Goal: Find specific page/section

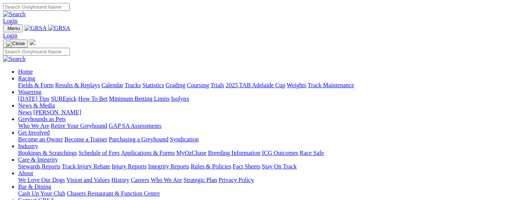
click at [35, 75] on link "Racing" at bounding box center [26, 78] width 17 height 6
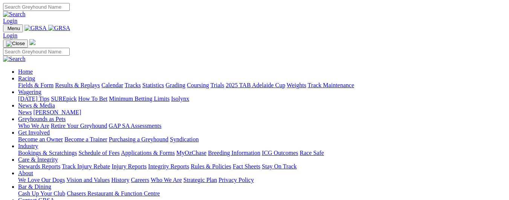
click at [123, 82] on link "Calendar" at bounding box center [112, 85] width 22 height 6
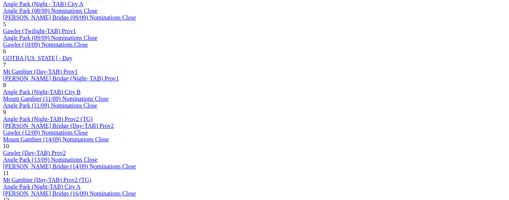
scroll to position [565, 0]
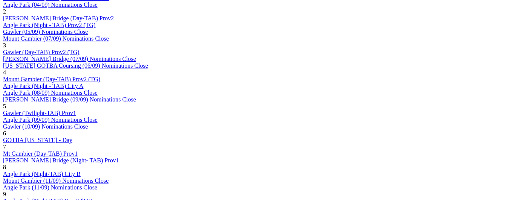
scroll to position [490, 0]
